Goal: Check status: Check status

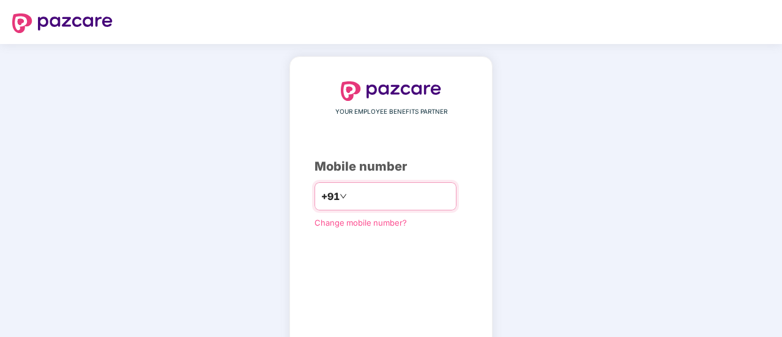
click at [389, 195] on input "number" at bounding box center [400, 197] width 100 height 20
click at [741, 155] on div "**********" at bounding box center [391, 224] width 782 height 361
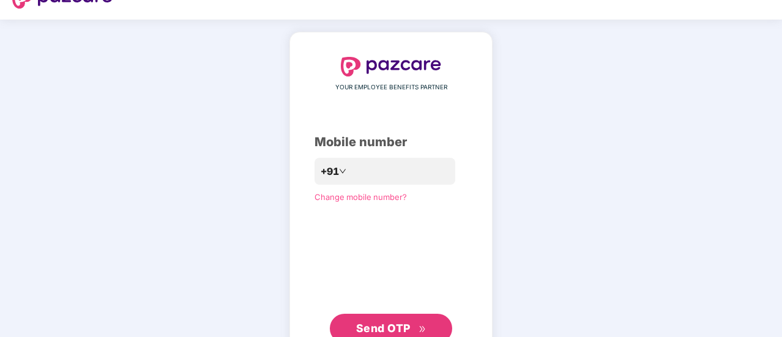
scroll to position [67, 0]
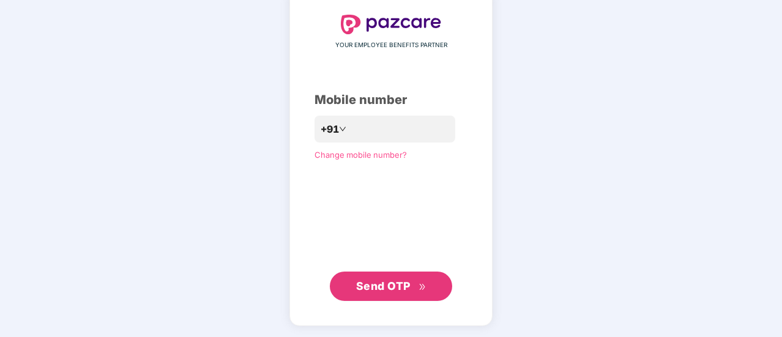
click at [391, 286] on span "Send OTP" at bounding box center [383, 286] width 54 height 13
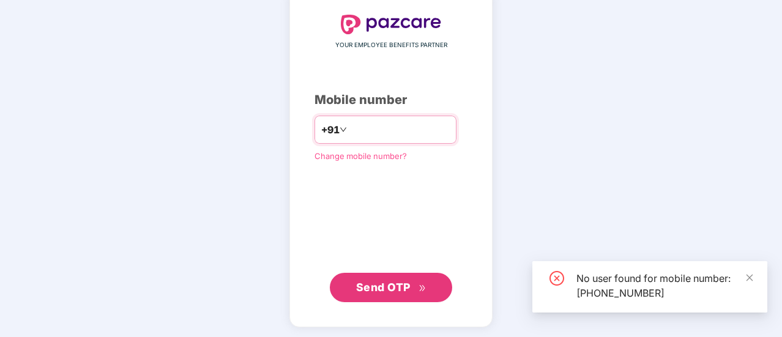
click at [419, 129] on input "**********" at bounding box center [400, 130] width 100 height 20
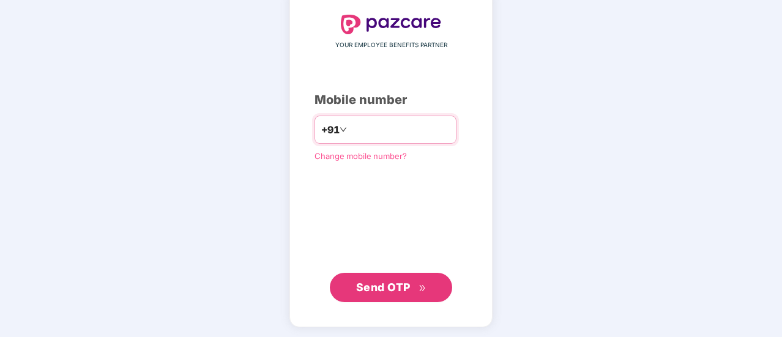
type input "**********"
click at [405, 281] on span "Send OTP" at bounding box center [383, 287] width 54 height 13
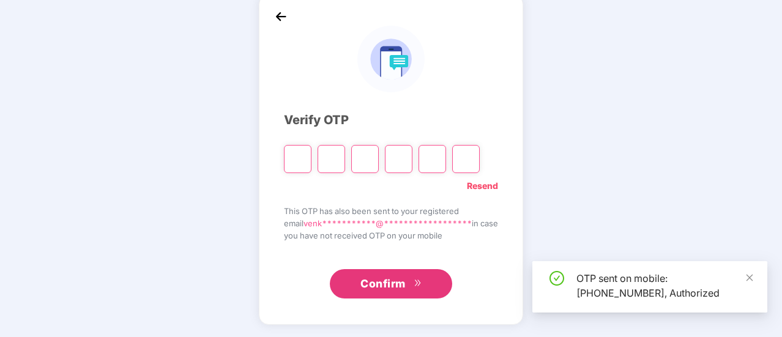
scroll to position [61, 0]
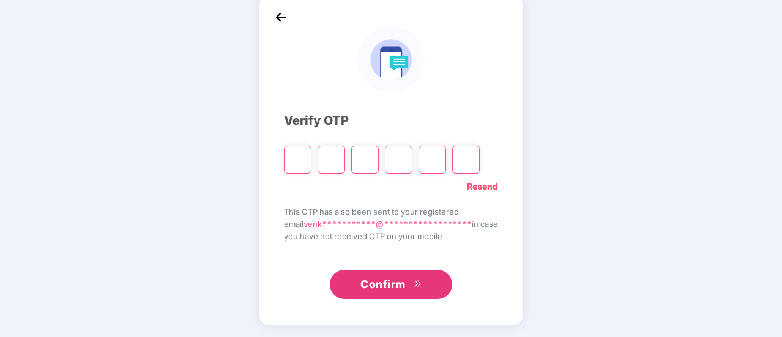
type input "*"
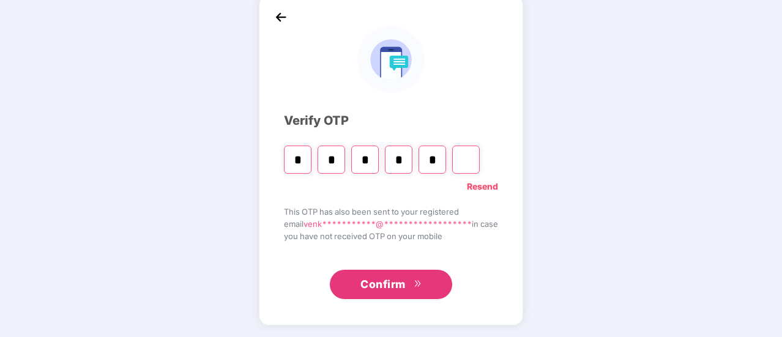
type input "*"
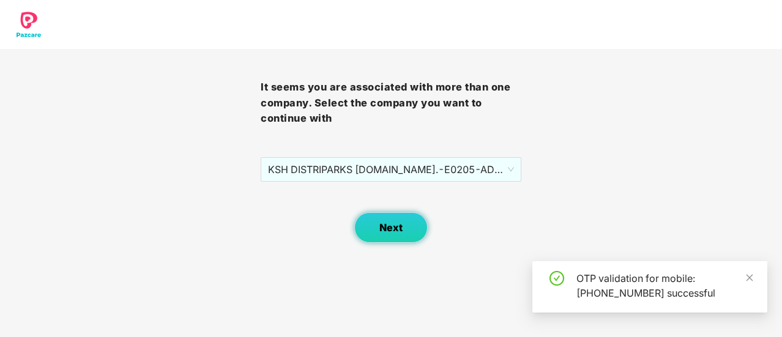
click at [391, 234] on button "Next" at bounding box center [390, 227] width 73 height 31
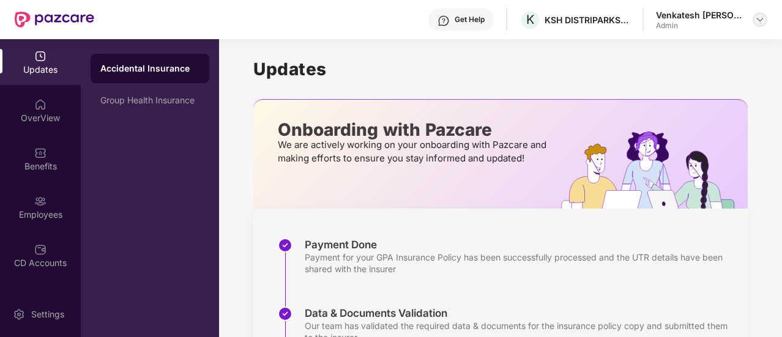
click at [753, 17] on div at bounding box center [760, 19] width 15 height 15
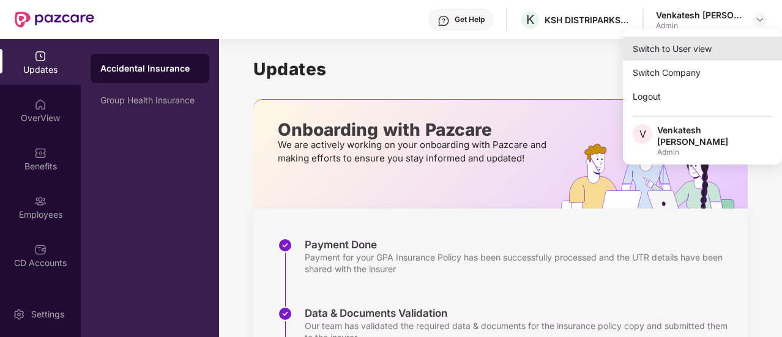
click at [676, 52] on div "Switch to User view" at bounding box center [702, 49] width 159 height 24
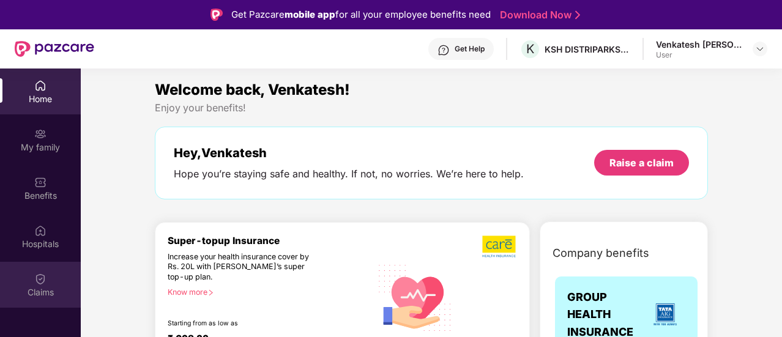
click at [39, 279] on img at bounding box center [40, 279] width 12 height 12
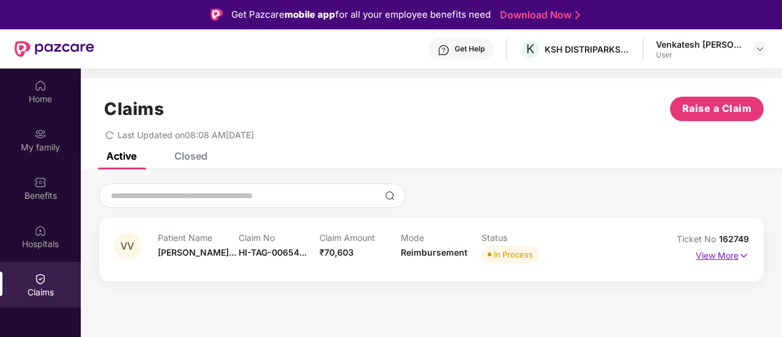
click at [731, 258] on p "View More" at bounding box center [722, 254] width 53 height 17
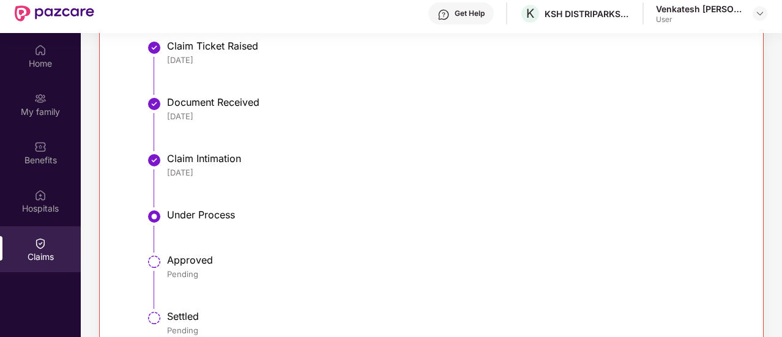
scroll to position [69, 0]
